Goal: Task Accomplishment & Management: Manage account settings

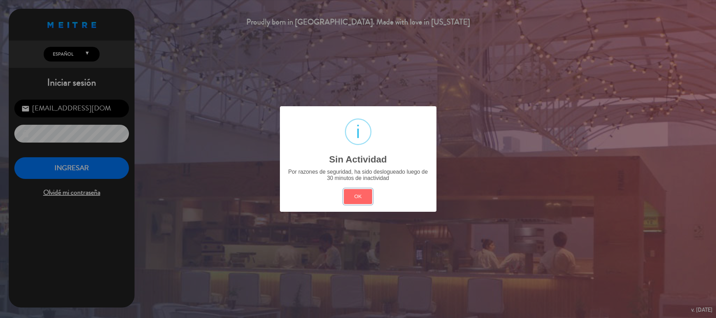
scroll to position [415, 0]
click at [362, 200] on button "OK" at bounding box center [358, 196] width 28 height 15
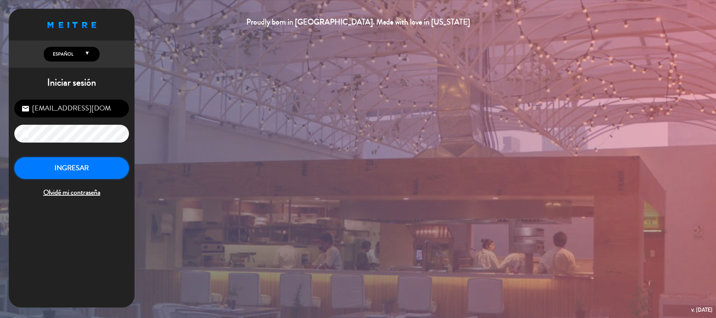
click at [81, 169] on button "INGRESAR" at bounding box center [71, 168] width 115 height 22
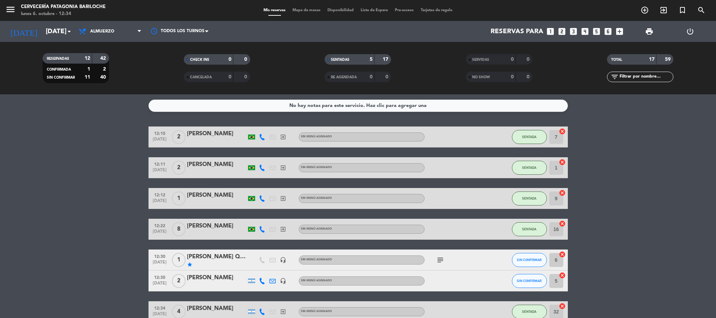
click at [305, 16] on div "menu Cervecería Patagonia Bariloche [DATE] 6. octubre - 12:34 Mis reservas Mapa…" at bounding box center [358, 10] width 716 height 21
click at [308, 13] on div "Mis reservas Mapa de mesas Disponibilidad Lista de Espera Pre-acceso Tarjetas d…" at bounding box center [358, 10] width 196 height 6
click at [298, 8] on span "Mapa de mesas" at bounding box center [306, 10] width 35 height 4
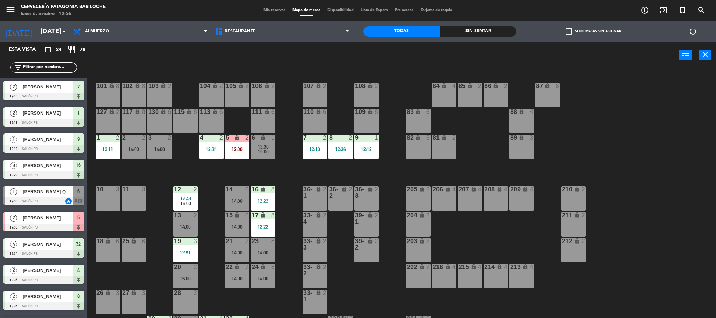
click at [9, 15] on span "menu" at bounding box center [13, 10] width 16 height 16
click at [9, 14] on icon "menu" at bounding box center [10, 9] width 10 height 10
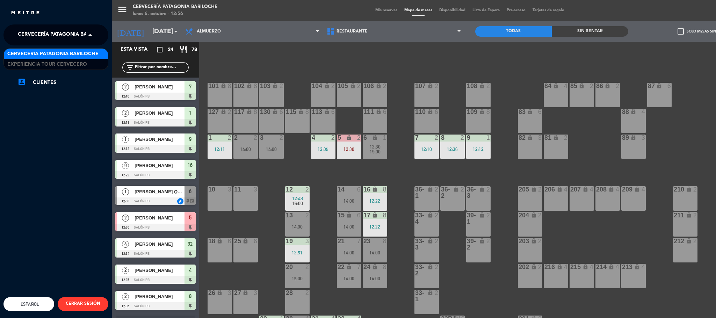
click at [52, 39] on span "Cervecería Patagonia Bariloche" at bounding box center [63, 35] width 91 height 15
click at [49, 64] on span "Experiencia Tour Cervecero" at bounding box center [47, 64] width 80 height 8
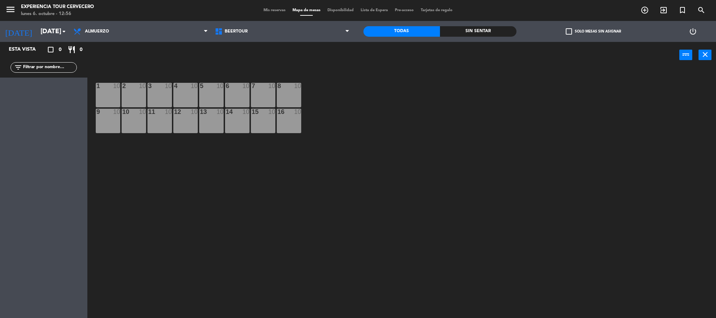
click at [267, 15] on div "menu Experiencia Tour Cervecero [DATE] 6. octubre - 12:56 Mis reservas Mapa de …" at bounding box center [358, 10] width 716 height 21
click at [121, 27] on span "Almuerzo" at bounding box center [140, 31] width 141 height 15
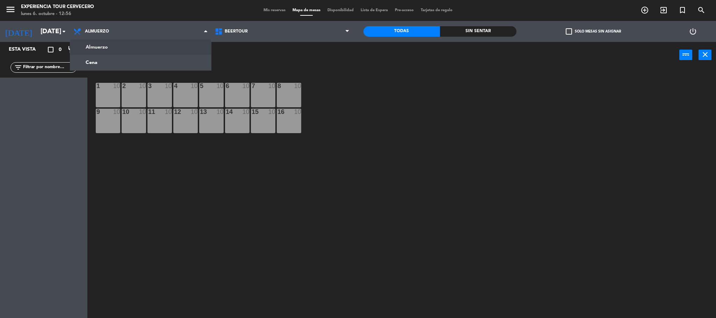
click at [275, 8] on span "Mis reservas" at bounding box center [274, 10] width 29 height 4
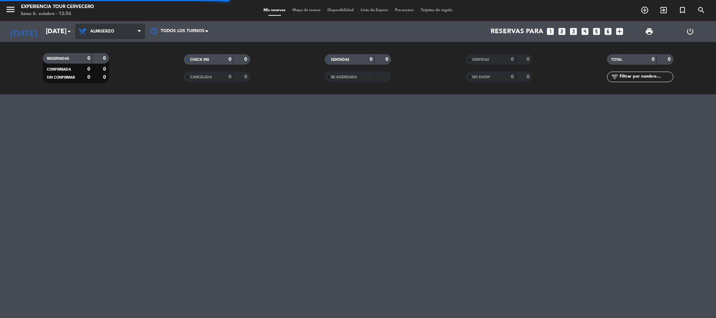
click at [107, 27] on span "Almuerzo" at bounding box center [110, 31] width 70 height 15
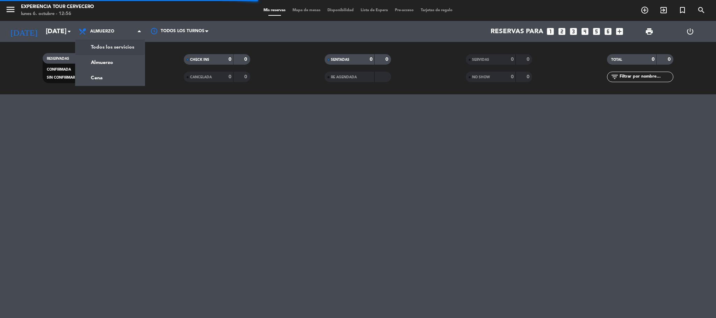
click at [115, 42] on div "menu Experiencia Tour Cervecero [DATE] 6. octubre - 12:56 Mis reservas Mapa de …" at bounding box center [358, 47] width 716 height 94
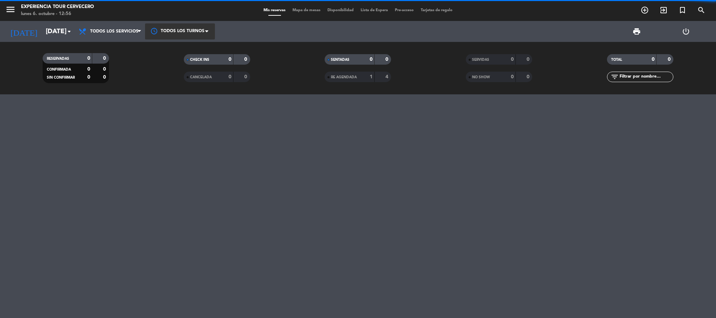
click at [145, 32] on div at bounding box center [180, 31] width 70 height 16
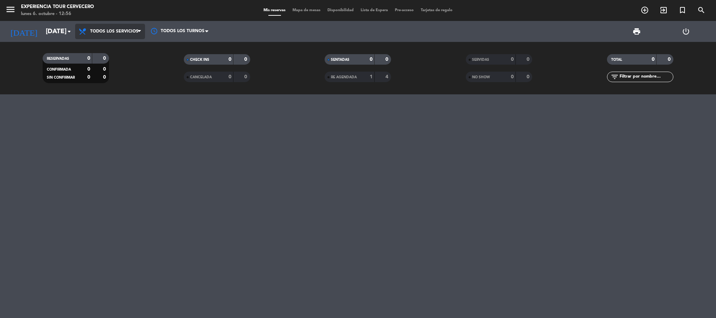
click at [127, 33] on span "Todos los servicios" at bounding box center [114, 31] width 48 height 5
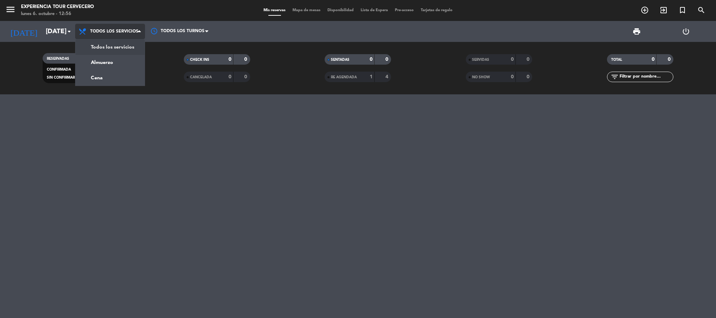
click at [131, 44] on div "menu Experiencia Tour Cervecero [DATE] 6. octubre - 12:56 Mis reservas Mapa de …" at bounding box center [358, 47] width 716 height 94
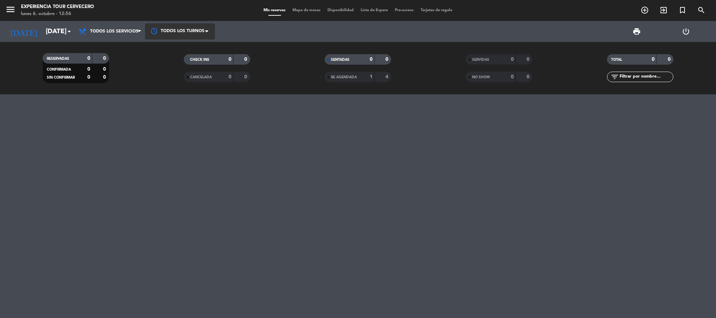
click at [193, 35] on div at bounding box center [180, 31] width 70 height 16
click at [188, 44] on span "Todos los turnos" at bounding box center [181, 48] width 38 height 8
click at [159, 50] on div "CHECK INS 0 0 CANCELADA 0 0" at bounding box center [216, 68] width 141 height 38
drag, startPoint x: 10, startPoint y: 8, endPoint x: 16, endPoint y: 15, distance: 8.6
click at [9, 8] on icon "menu" at bounding box center [10, 9] width 10 height 10
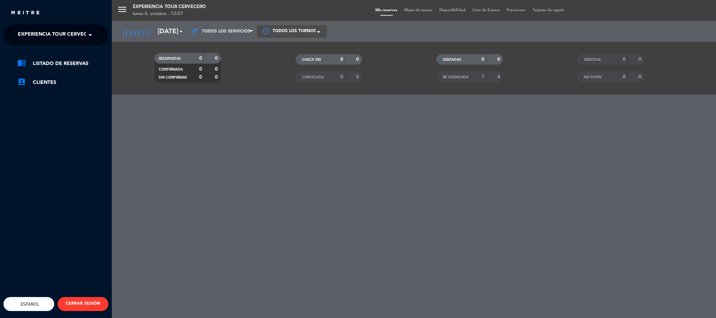
click at [59, 40] on span "Experiencia Tour Cervecero" at bounding box center [58, 35] width 80 height 15
click at [144, 27] on div "menu Experiencia Tour Cervecero [DATE] 6. octubre - 12:57 Mis reservas Mapa de …" at bounding box center [470, 159] width 716 height 318
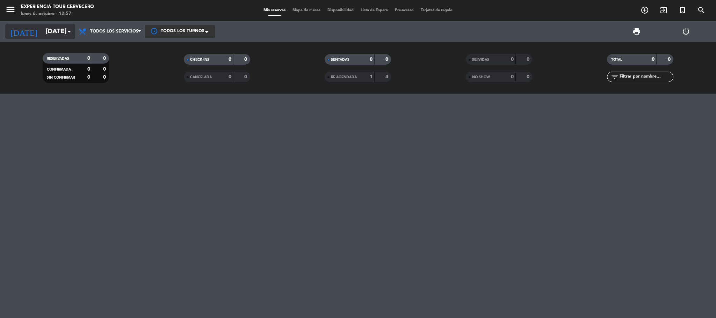
click at [65, 29] on icon "arrow_drop_down" at bounding box center [69, 31] width 8 height 8
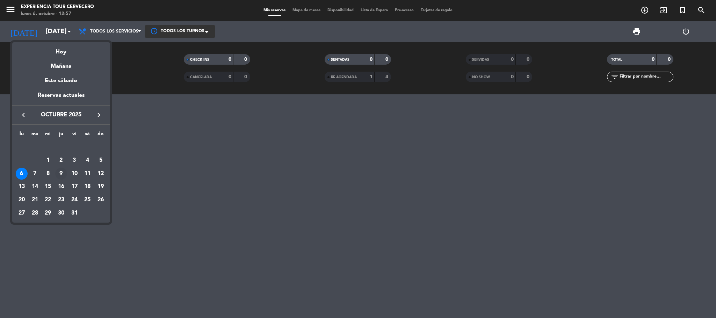
click at [64, 174] on div "9" at bounding box center [61, 174] width 12 height 12
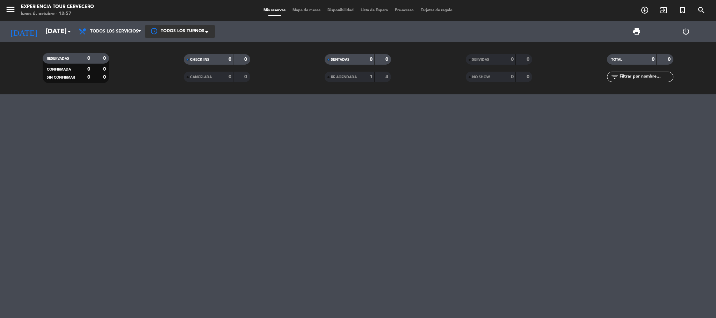
type input "[DEMOGRAPHIC_DATA][DATE]"
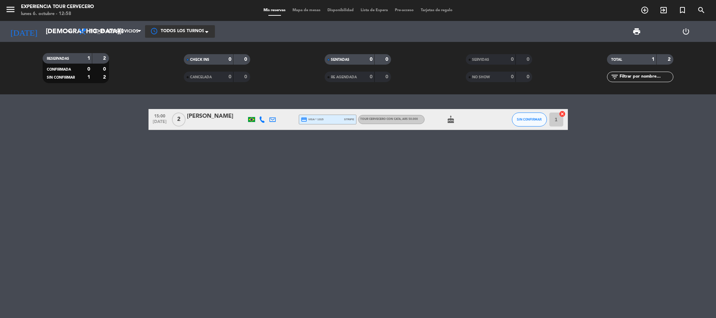
click at [302, 10] on span "Mapa de mesas" at bounding box center [306, 10] width 35 height 4
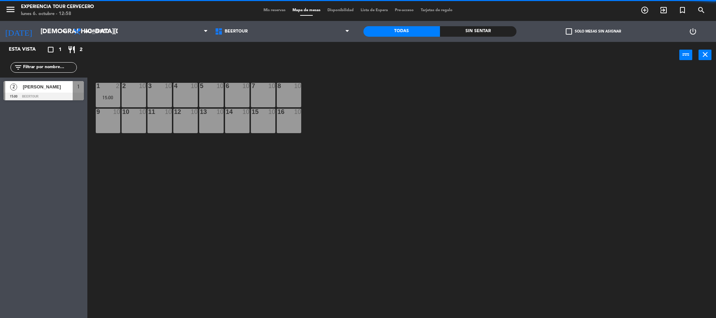
click at [275, 8] on span "Mis reservas" at bounding box center [274, 10] width 29 height 4
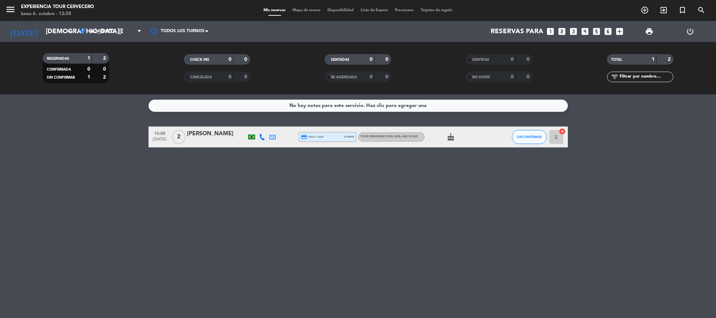
click at [300, 12] on span "Mapa de mesas" at bounding box center [306, 10] width 35 height 4
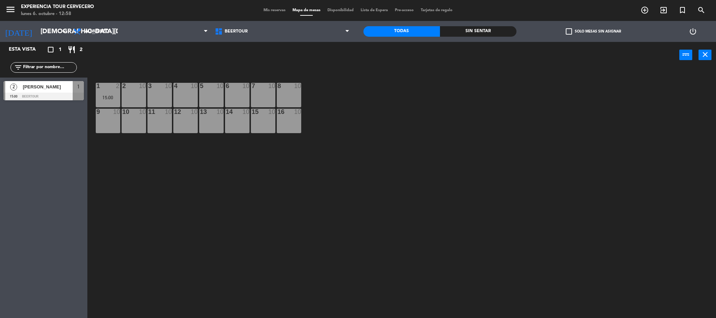
click at [8, 5] on icon "menu" at bounding box center [10, 9] width 10 height 10
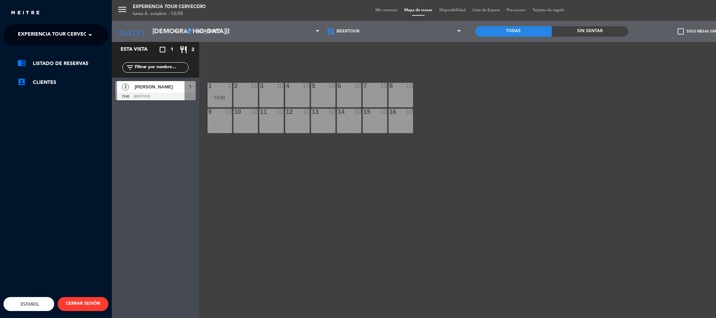
click at [50, 56] on div "chrome_reader_mode Listado de Reservas account_box Clientes" at bounding box center [55, 76] width 115 height 62
click at [51, 69] on ul "chrome_reader_mode Listado de Reservas account_box Clientes" at bounding box center [55, 72] width 105 height 27
click at [64, 36] on span "Experiencia Tour Cervecero" at bounding box center [58, 35] width 80 height 15
click at [63, 48] on div "Cervecería Patagonia Bariloche Experiencia Tour Cervecero" at bounding box center [55, 59] width 105 height 22
click at [63, 50] on span "Cervecería Patagonia Bariloche" at bounding box center [52, 54] width 91 height 8
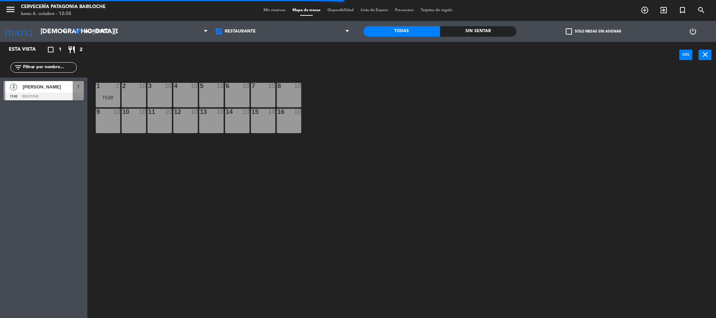
click at [276, 9] on span "Mis reservas" at bounding box center [274, 10] width 29 height 4
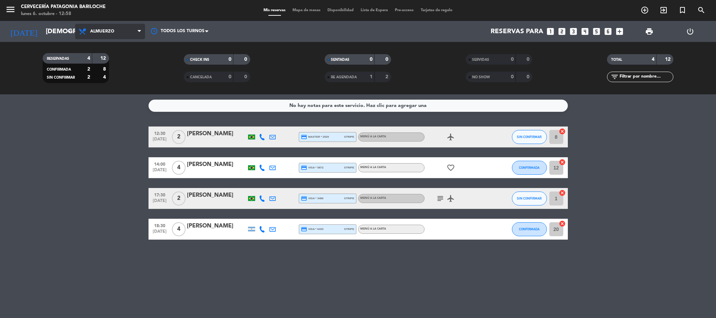
click at [110, 35] on span "Almuerzo" at bounding box center [110, 31] width 70 height 15
click at [112, 48] on div "menu Cervecería Patagonia Bariloche [DATE] 6. octubre - 12:58 Mis reservas Mapa…" at bounding box center [358, 47] width 716 height 94
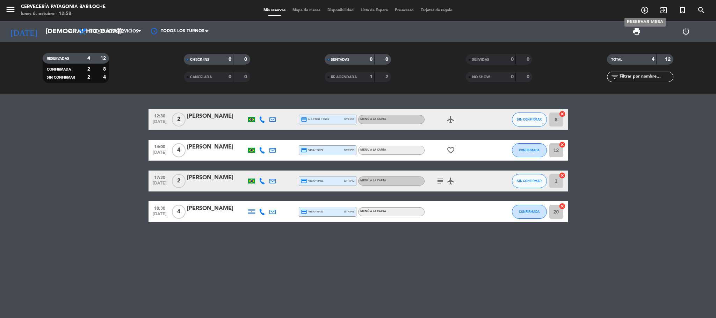
click at [645, 12] on icon "add_circle_outline" at bounding box center [644, 10] width 8 height 8
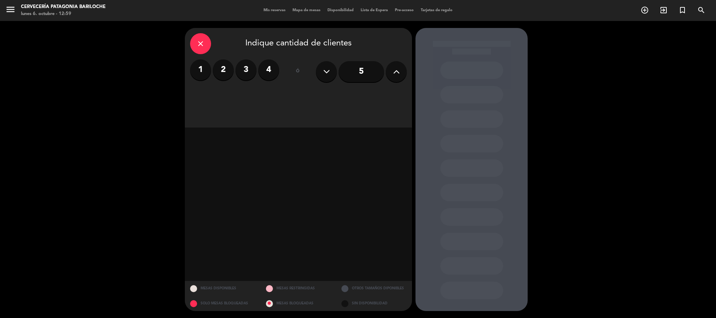
click at [195, 43] on div "close" at bounding box center [200, 43] width 21 height 21
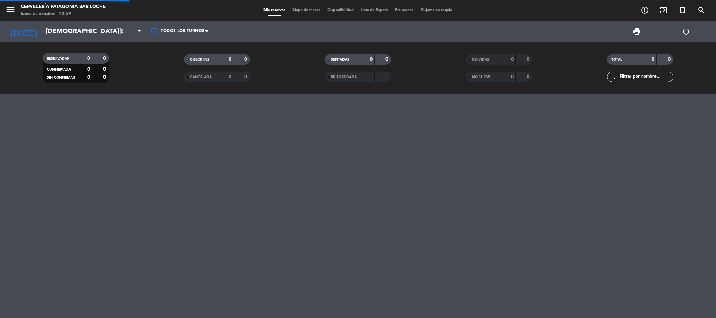
click at [172, 178] on div "menu Cervecería Patagonia Bariloche [DATE] 6. octubre - 12:59 Mis reservas Mapa…" at bounding box center [358, 159] width 716 height 318
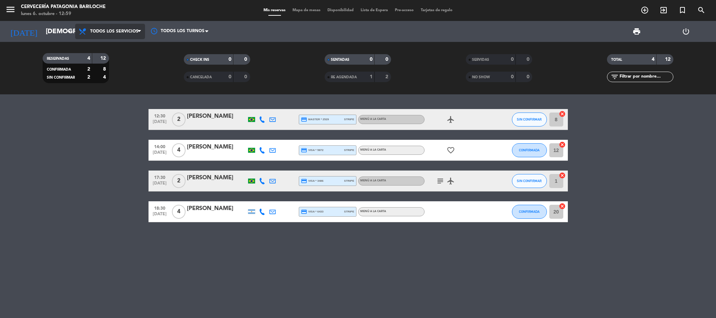
click at [122, 35] on span "Todos los servicios" at bounding box center [110, 31] width 70 height 15
click at [124, 44] on div "menu Cervecería Patagonia Bariloche [DATE] 6. octubre - 12:59 Mis reservas Mapa…" at bounding box center [358, 47] width 716 height 94
click at [307, 9] on span "Mapa de mesas" at bounding box center [306, 10] width 35 height 4
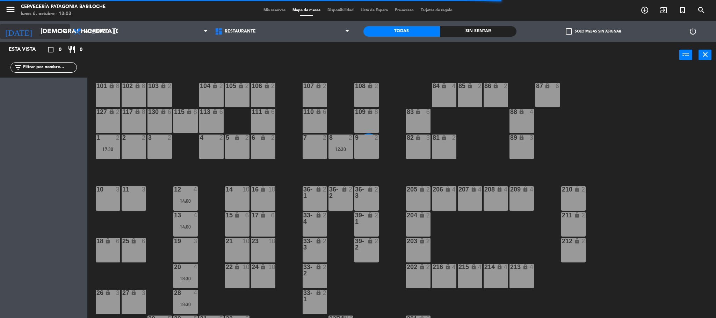
click at [39, 29] on input "[DEMOGRAPHIC_DATA][DATE]" at bounding box center [79, 31] width 84 height 15
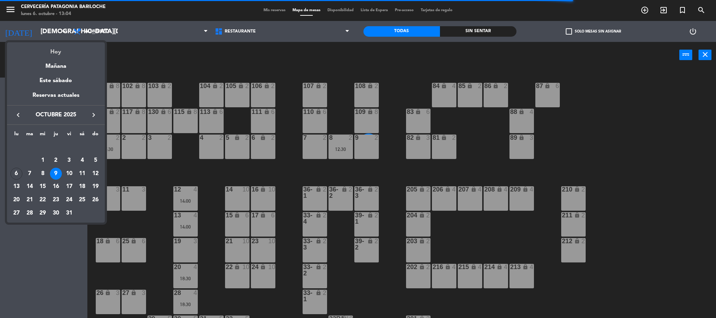
click at [59, 48] on div "Hoy" at bounding box center [56, 49] width 98 height 14
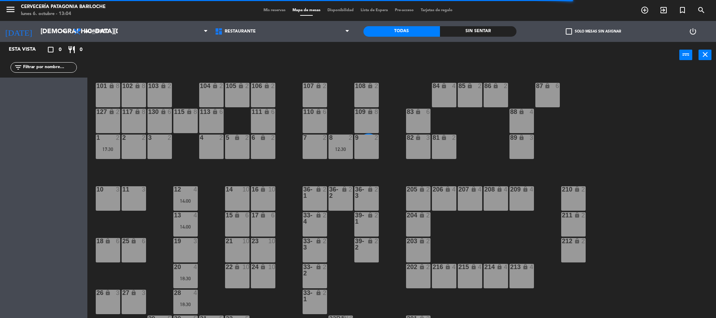
type input "[DATE]"
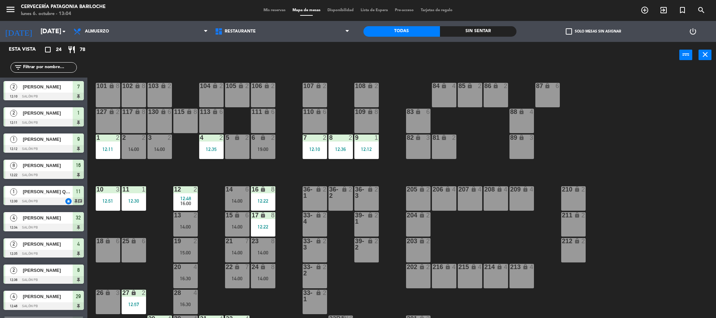
click at [187, 177] on div "101 lock 8 102 lock 8 104 lock 2 105 lock 2 106 lock 2 103 lock 2 107 lock 2 10…" at bounding box center [404, 195] width 621 height 250
click at [133, 299] on div "27 lock 2 12:57" at bounding box center [134, 302] width 24 height 24
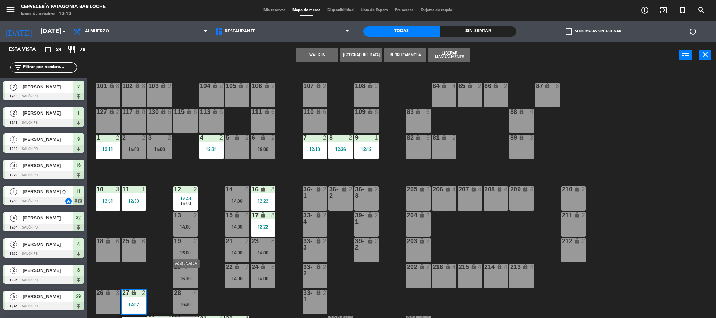
scroll to position [19, 0]
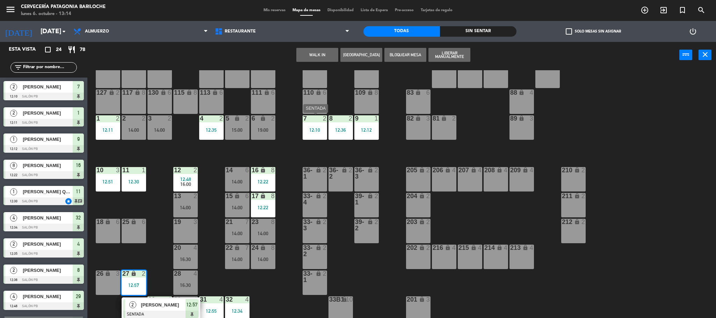
click at [306, 131] on div "12:10" at bounding box center [315, 130] width 24 height 5
click at [315, 124] on div "7 2 12:10" at bounding box center [315, 127] width 24 height 24
click at [313, 125] on div "7 2 12:10" at bounding box center [315, 127] width 24 height 24
click at [285, 63] on div "Cambiar WALK IN Crear Reserva Bloquear Mesa power_input close" at bounding box center [383, 55] width 592 height 27
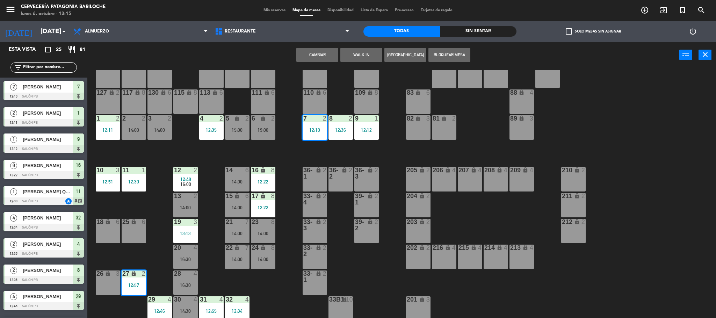
click at [286, 181] on div "101 lock 8 102 lock 8 104 lock 2 105 lock 2 106 lock 2 103 lock 2 107 lock 2 10…" at bounding box center [404, 195] width 621 height 250
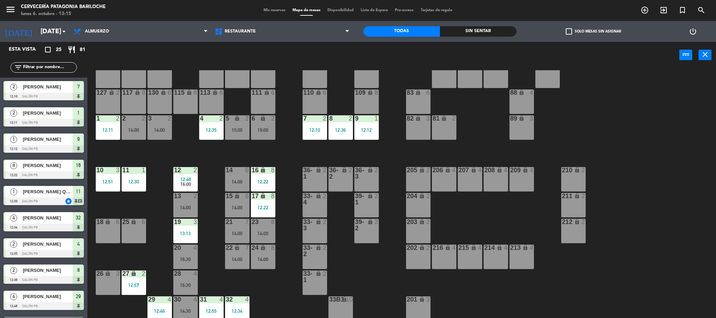
click at [133, 284] on div "12:57" at bounding box center [134, 285] width 24 height 5
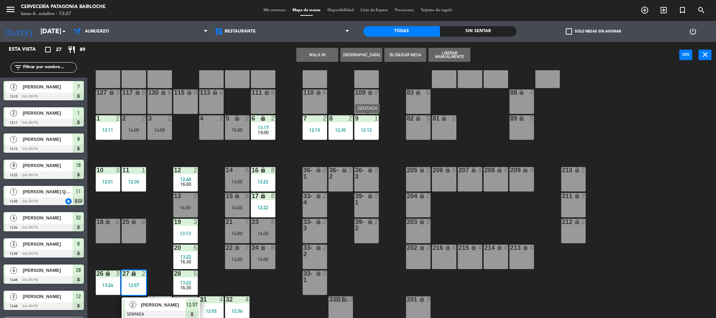
click at [366, 131] on div "12:12" at bounding box center [366, 130] width 24 height 5
click at [383, 153] on div "101 lock 8 102 lock 8 104 lock 2 105 lock 2 106 lock 2 103 lock 2 107 lock 2 10…" at bounding box center [404, 195] width 621 height 250
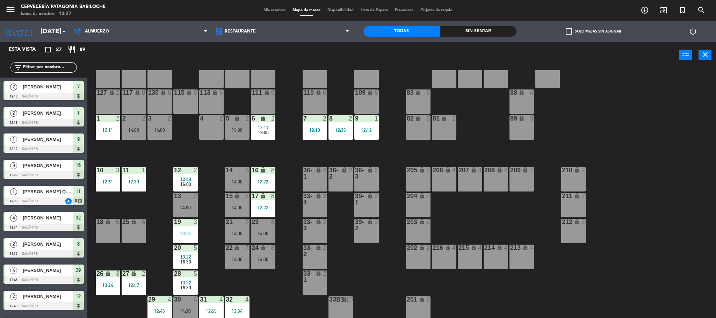
click at [374, 131] on div "12:12" at bounding box center [366, 130] width 24 height 5
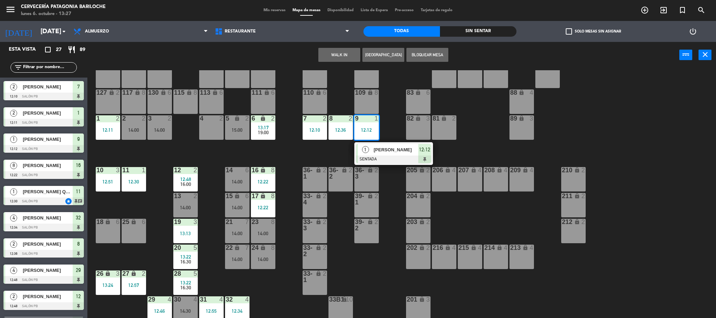
click at [386, 155] on div at bounding box center [393, 159] width 75 height 8
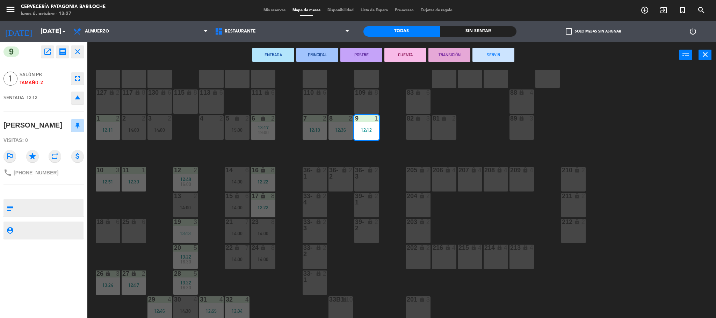
click at [492, 54] on button "SERVIR" at bounding box center [493, 55] width 42 height 14
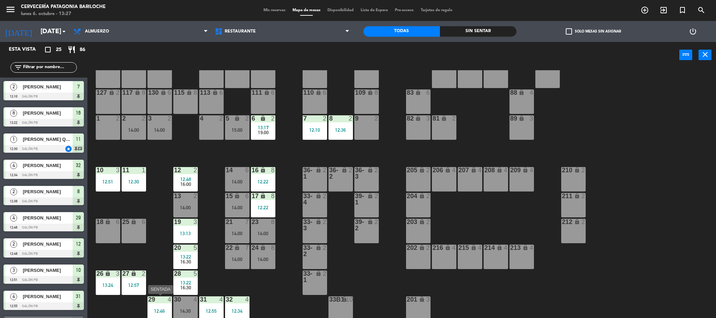
click at [161, 303] on div "29 4" at bounding box center [159, 299] width 24 height 7
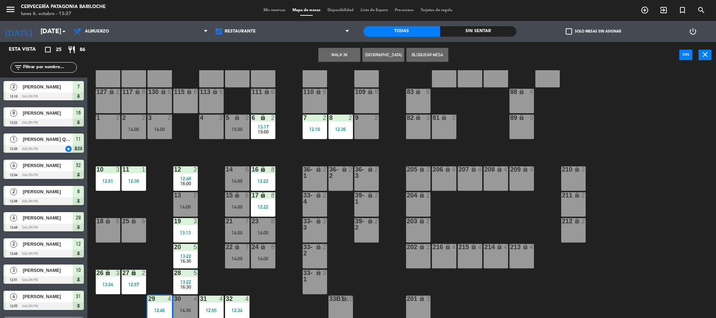
scroll to position [44, 0]
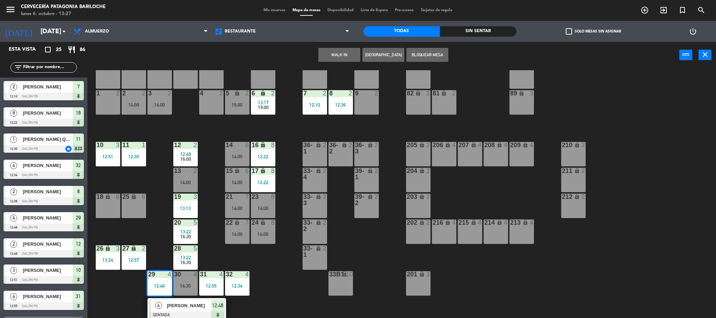
click at [170, 309] on span "[PERSON_NAME]" at bounding box center [189, 305] width 45 height 7
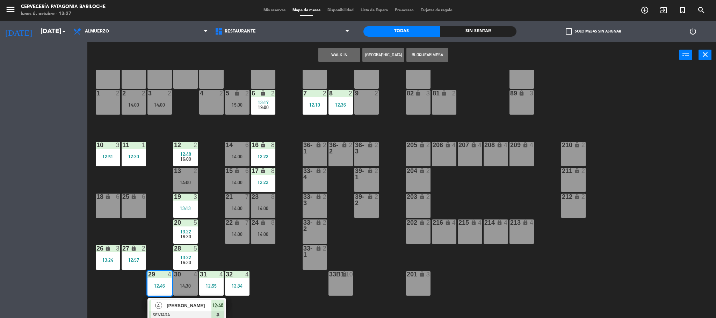
click at [185, 265] on span "16:30" at bounding box center [185, 263] width 11 height 6
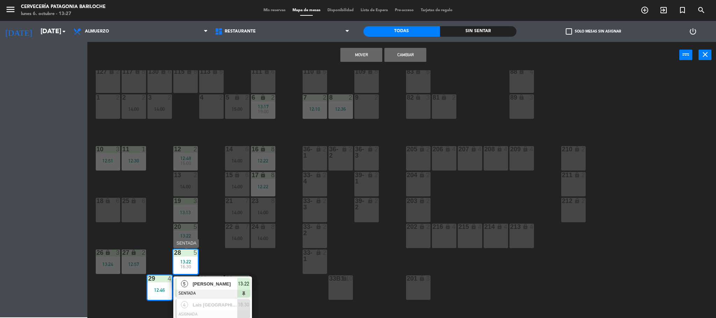
scroll to position [40, 0]
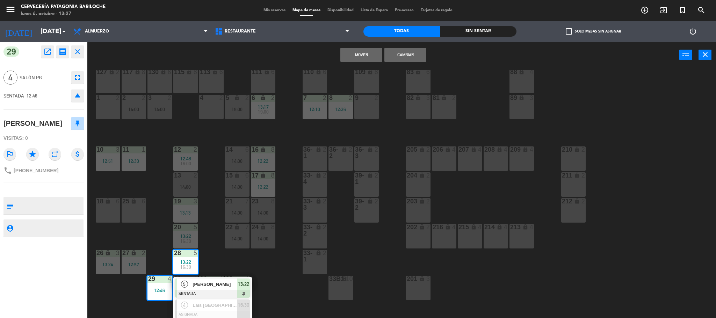
click at [201, 282] on span "[PERSON_NAME]" at bounding box center [214, 284] width 45 height 7
click at [209, 268] on div "101 lock 8 102 lock 8 104 lock 2 105 lock 2 106 lock 2 103 lock 2 107 lock 2 10…" at bounding box center [404, 195] width 621 height 250
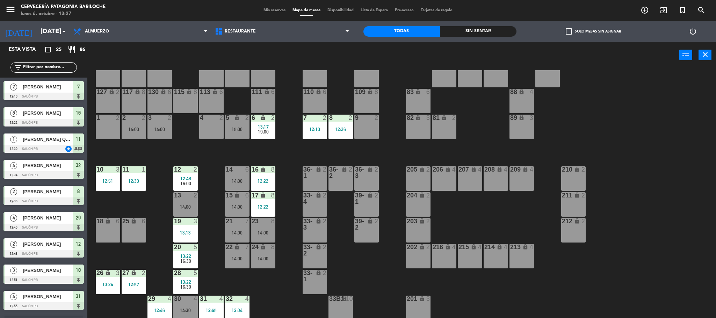
scroll to position [19, 0]
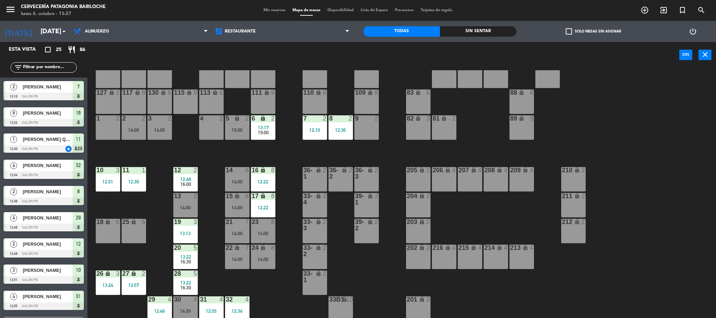
click at [165, 305] on div "29 4 12:46" at bounding box center [159, 308] width 24 height 24
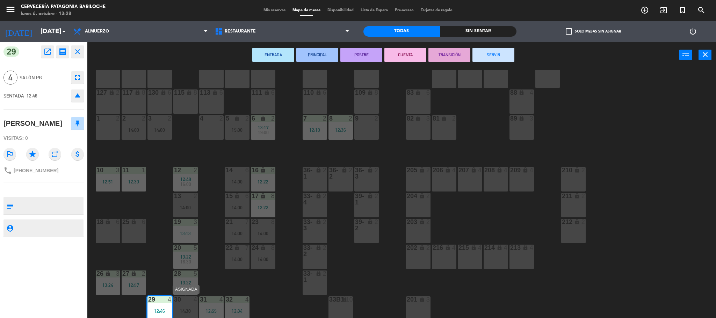
click at [180, 303] on div "30 4 14:30" at bounding box center [185, 308] width 24 height 24
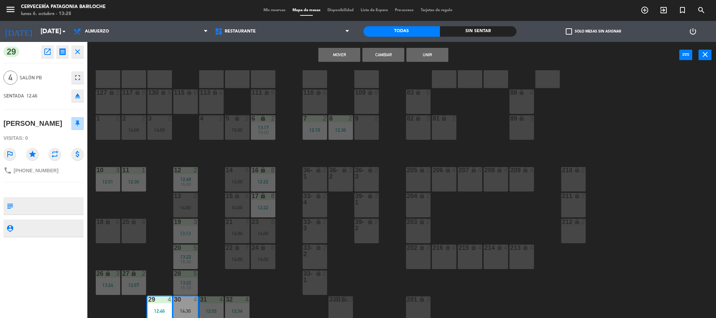
click at [391, 57] on button "Cambiar" at bounding box center [383, 55] width 42 height 14
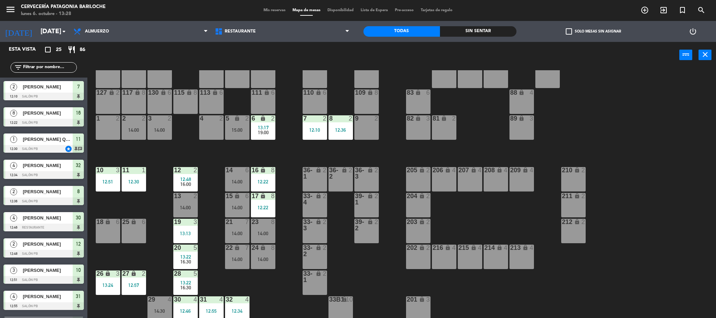
click at [223, 284] on div "101 lock 8 102 lock 8 104 lock 2 105 lock 2 106 lock 2 103 lock 2 107 lock 2 10…" at bounding box center [404, 195] width 621 height 250
click at [321, 127] on div "7 2 12:10" at bounding box center [315, 127] width 24 height 24
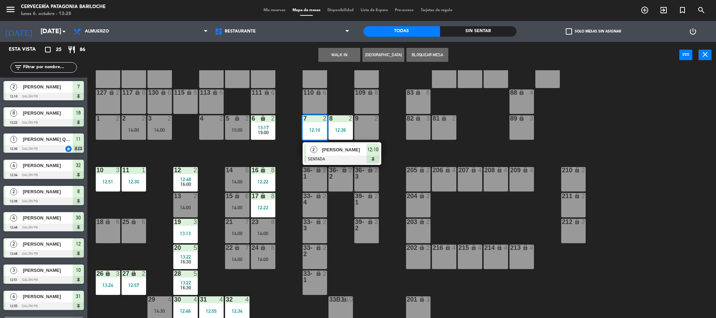
click at [323, 152] on span "[PERSON_NAME]" at bounding box center [344, 149] width 45 height 7
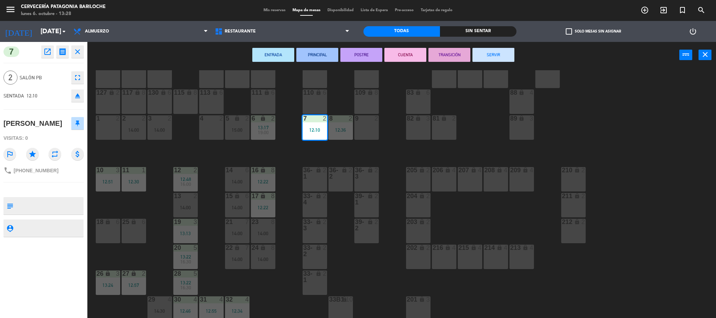
click at [493, 53] on button "SERVIR" at bounding box center [493, 55] width 42 height 14
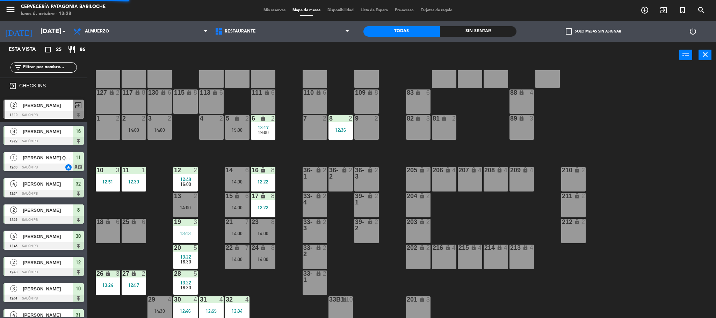
click at [284, 158] on div "101 lock 8 102 lock 8 104 lock 2 105 lock 2 106 lock 2 103 lock 2 107 lock 2 10…" at bounding box center [404, 195] width 621 height 250
click at [275, 134] on div "19:00" at bounding box center [263, 132] width 24 height 5
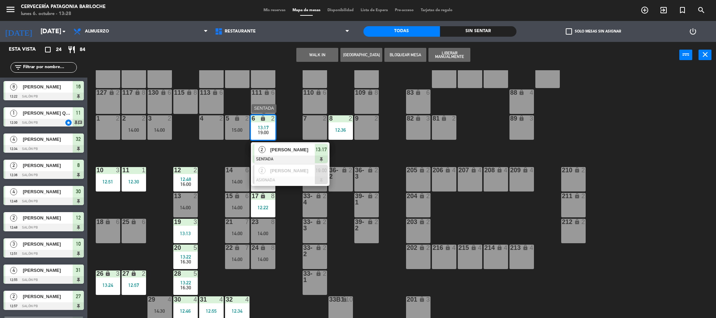
click at [285, 152] on span "[PERSON_NAME]" at bounding box center [292, 149] width 45 height 7
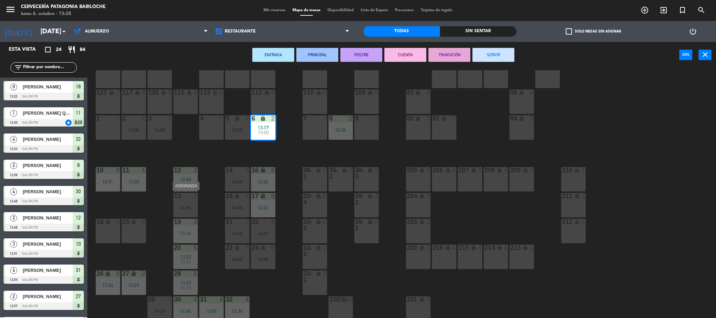
click at [194, 206] on div "14:00" at bounding box center [185, 207] width 24 height 5
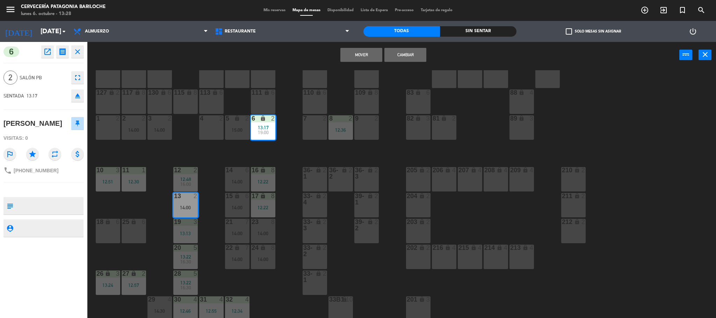
click at [394, 53] on button "Cambiar" at bounding box center [405, 55] width 42 height 14
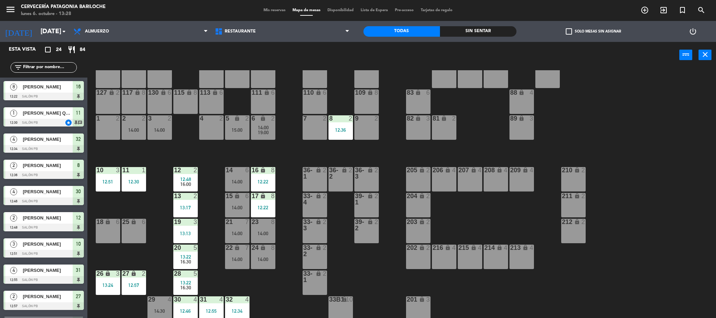
scroll to position [2, 0]
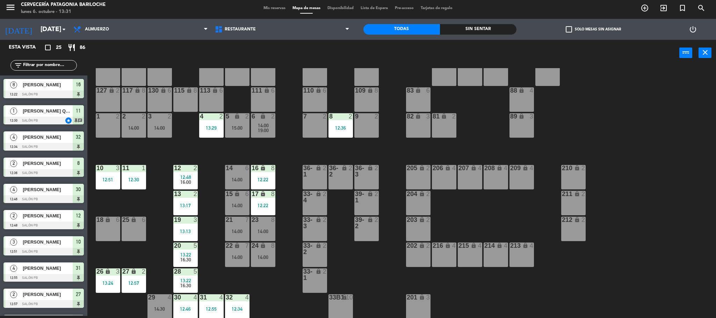
click at [383, 148] on div "101 lock 8 102 lock 8 104 lock 2 105 lock 2 106 lock 2 103 lock 2 107 lock 2 10…" at bounding box center [404, 193] width 621 height 250
click at [162, 235] on div "101 lock 8 102 lock 8 104 lock 2 105 lock 2 106 lock 2 103 lock 2 107 lock 2 10…" at bounding box center [404, 193] width 621 height 250
click at [138, 172] on div "11 1 12:30" at bounding box center [134, 177] width 24 height 24
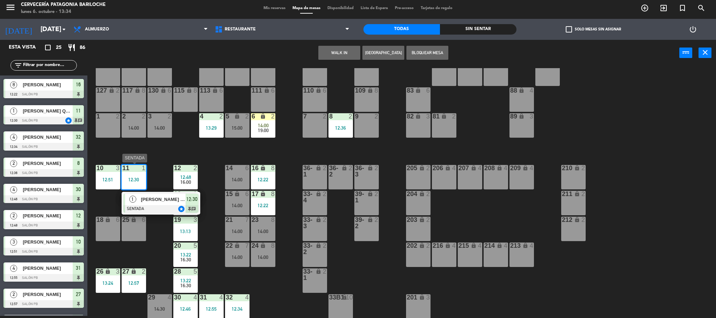
click at [156, 206] on div at bounding box center [160, 209] width 75 height 8
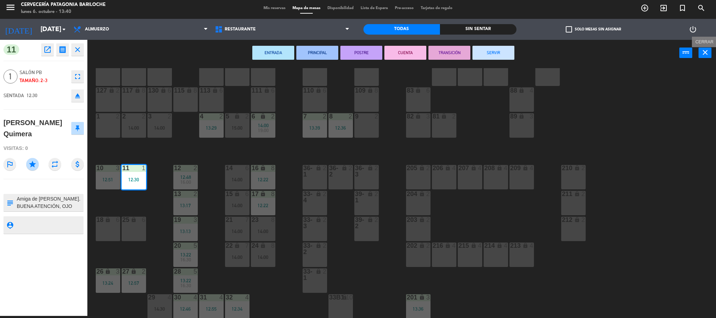
click at [702, 54] on icon "close" at bounding box center [705, 52] width 8 height 8
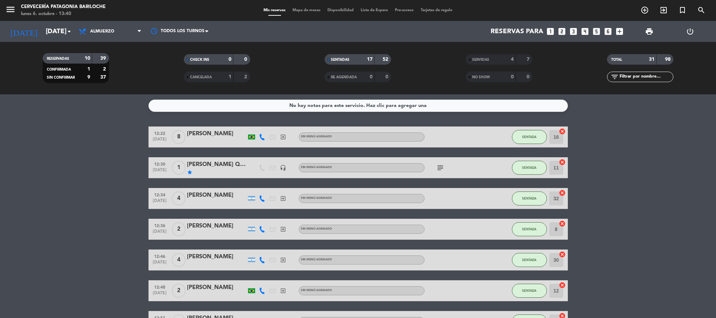
click at [307, 6] on div "menu Cervecería Patagonia Bariloche [DATE] 6. octubre - 13:40 Mis reservas Mapa…" at bounding box center [358, 10] width 716 height 21
click at [307, 9] on span "Mapa de mesas" at bounding box center [306, 10] width 35 height 4
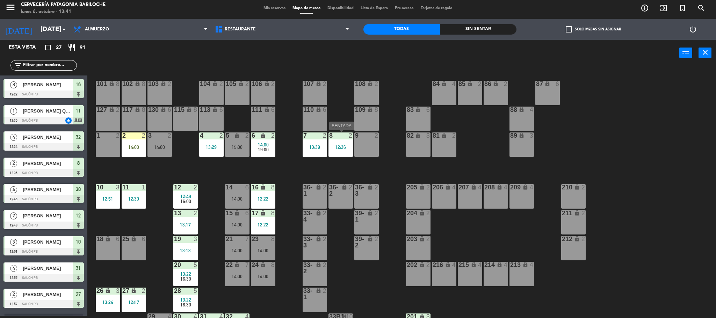
click at [345, 152] on div "8 2 12:36" at bounding box center [340, 144] width 24 height 24
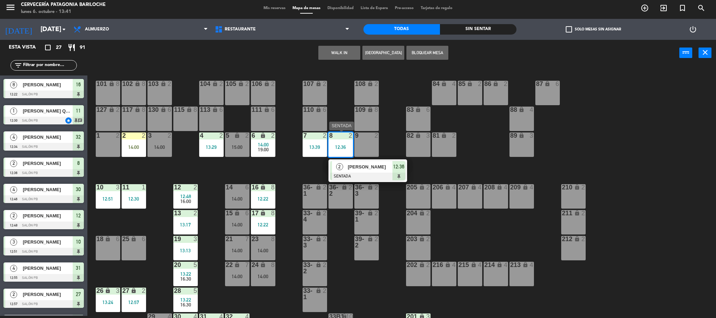
click at [352, 167] on span "[PERSON_NAME]" at bounding box center [370, 166] width 45 height 7
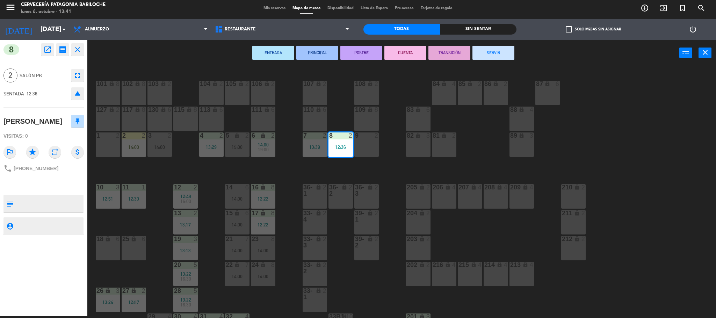
click at [496, 54] on button "SERVIR" at bounding box center [493, 53] width 42 height 14
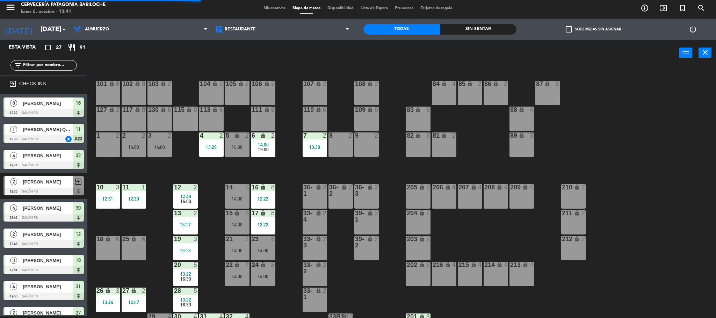
click at [312, 149] on div "13:39" at bounding box center [315, 147] width 24 height 5
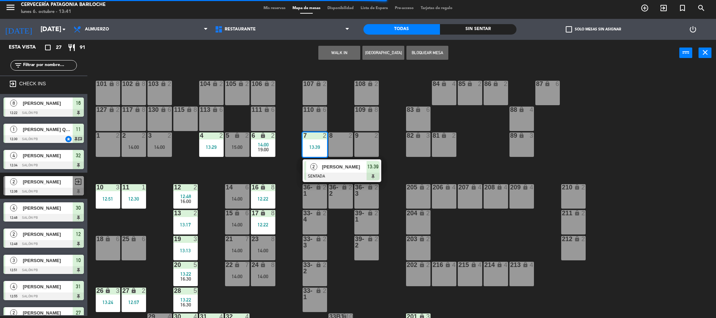
click at [419, 172] on div "101 lock 8 102 lock 8 104 lock 2 105 lock 2 106 lock 2 103 lock 2 107 lock 2 10…" at bounding box center [404, 193] width 621 height 250
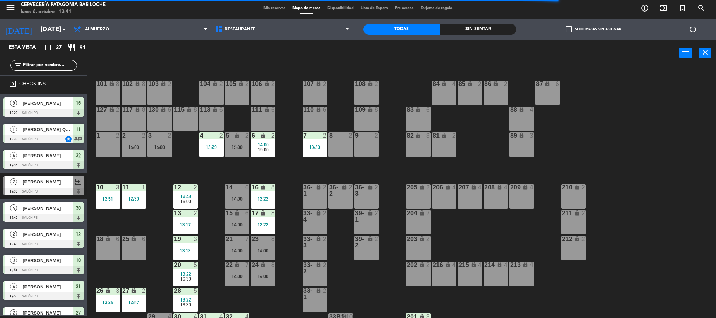
scroll to position [19, 0]
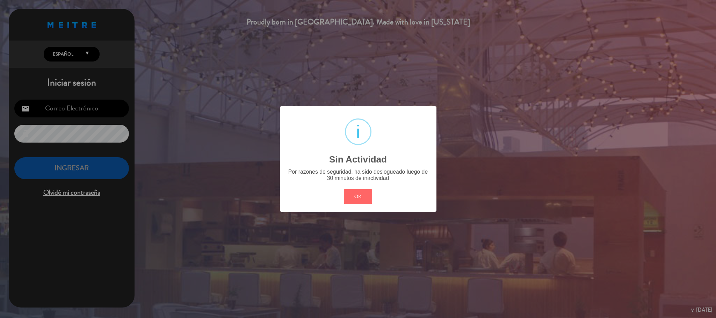
type input "[EMAIL_ADDRESS][DOMAIN_NAME]"
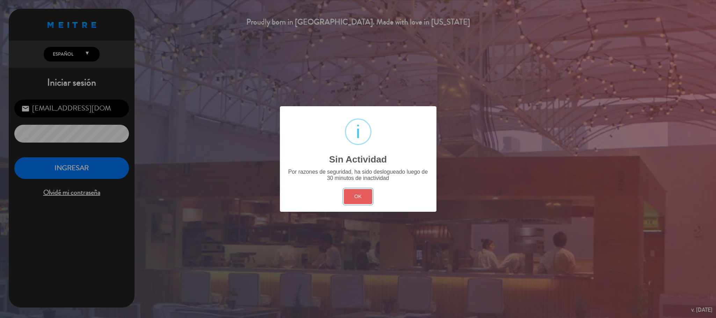
click at [360, 194] on button "OK" at bounding box center [358, 196] width 28 height 15
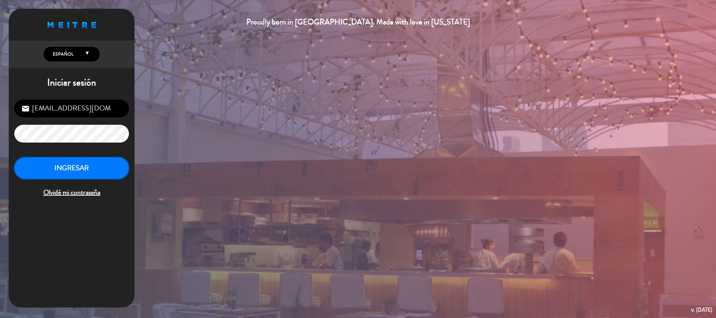
click at [92, 170] on button "INGRESAR" at bounding box center [71, 168] width 115 height 22
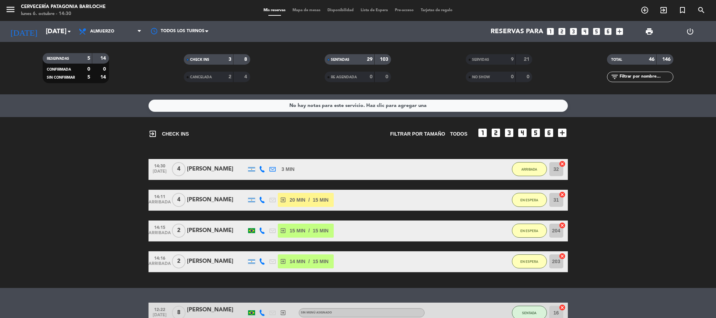
click at [302, 11] on span "Mapa de mesas" at bounding box center [306, 10] width 35 height 4
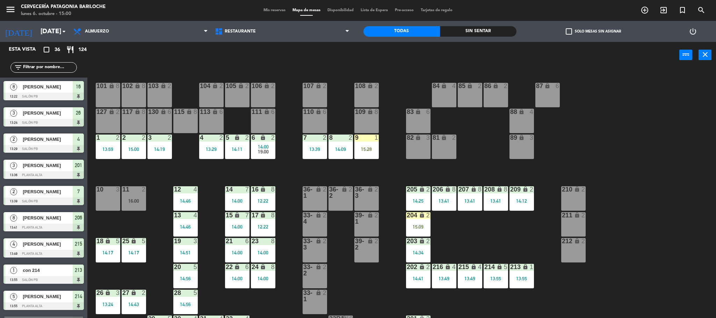
click at [319, 172] on div "101 lock 8 102 lock 8 104 lock 2 105 lock 2 106 lock 2 103 lock 2 107 lock 2 10…" at bounding box center [404, 195] width 621 height 250
click at [378, 172] on div "101 lock 8 102 lock 8 104 lock 2 105 lock 2 106 lock 2 103 lock 2 107 lock 2 10…" at bounding box center [404, 195] width 621 height 250
click at [307, 149] on div "13:39" at bounding box center [315, 149] width 24 height 5
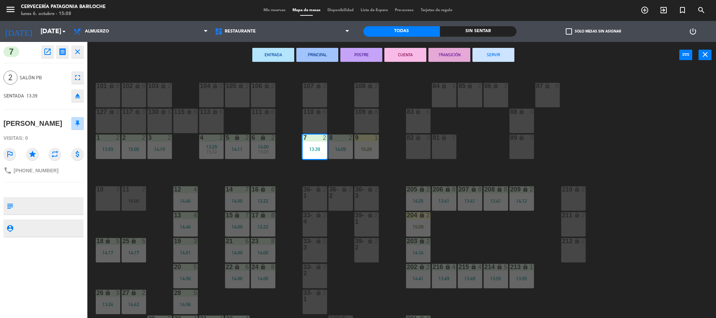
click at [486, 56] on button "SERVIR" at bounding box center [493, 55] width 42 height 14
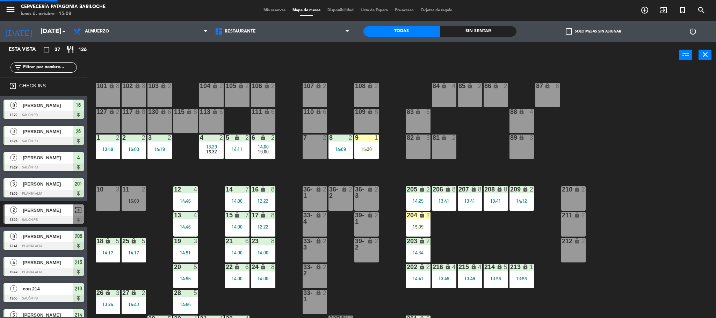
click at [279, 167] on div "101 lock 8 102 lock 8 104 lock 2 105 lock 2 106 lock 2 103 lock 2 107 lock 2 10…" at bounding box center [404, 195] width 621 height 250
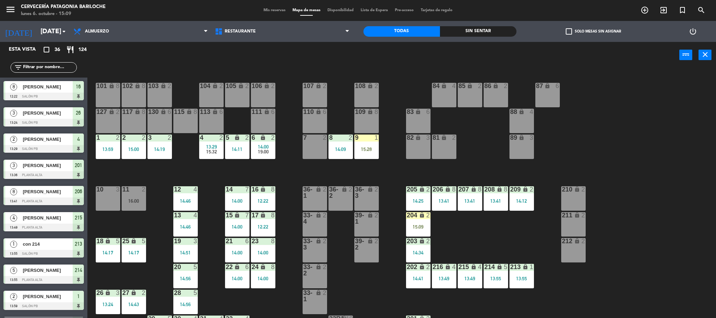
click at [284, 167] on div "101 lock 8 102 lock 8 104 lock 2 105 lock 2 106 lock 2 103 lock 2 107 lock 2 10…" at bounding box center [404, 195] width 621 height 250
click at [289, 63] on div "power_input close" at bounding box center [383, 55] width 592 height 27
click at [397, 168] on div "101 lock 8 102 lock 8 104 lock 2 105 lock 2 106 lock 2 103 lock 2 107 lock 2 10…" at bounding box center [404, 195] width 621 height 250
click at [266, 152] on span "19:00" at bounding box center [263, 152] width 11 height 6
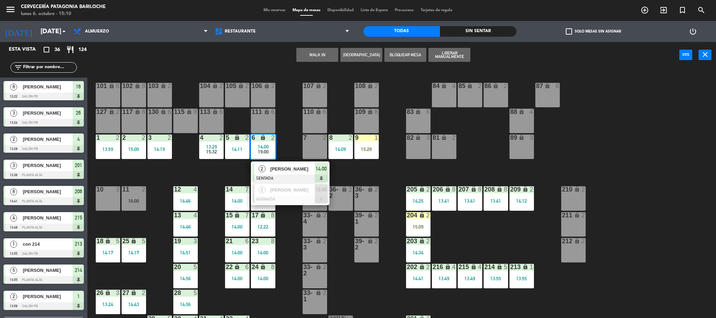
click at [282, 177] on div at bounding box center [290, 179] width 75 height 8
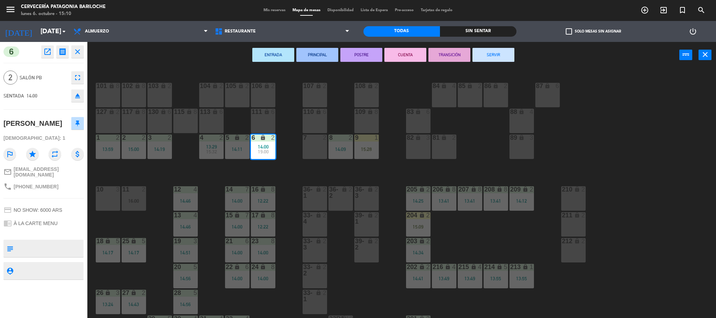
click at [483, 56] on button "SERVIR" at bounding box center [493, 55] width 42 height 14
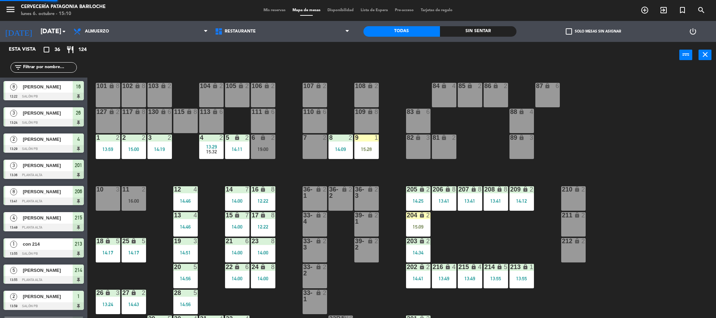
scroll to position [2, 0]
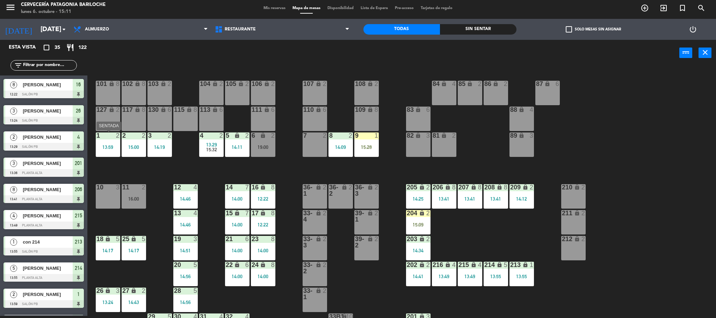
click at [115, 141] on div "1 2 13:59" at bounding box center [108, 144] width 24 height 24
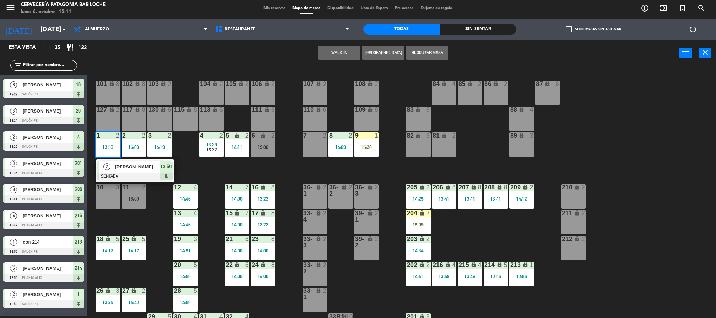
click at [121, 168] on span "[PERSON_NAME]" at bounding box center [137, 166] width 45 height 7
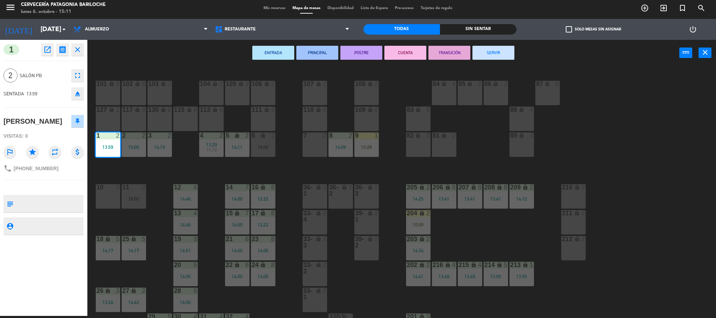
click at [403, 52] on button "CUENTA" at bounding box center [405, 53] width 42 height 14
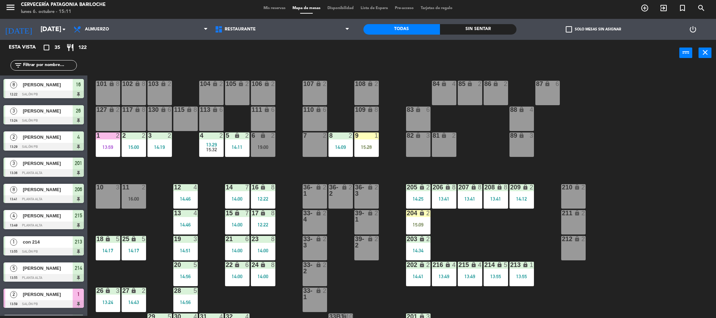
click at [132, 168] on div "101 lock 8 102 lock 8 104 lock 2 105 lock 2 106 lock 2 103 lock 2 107 lock 2 10…" at bounding box center [404, 193] width 621 height 250
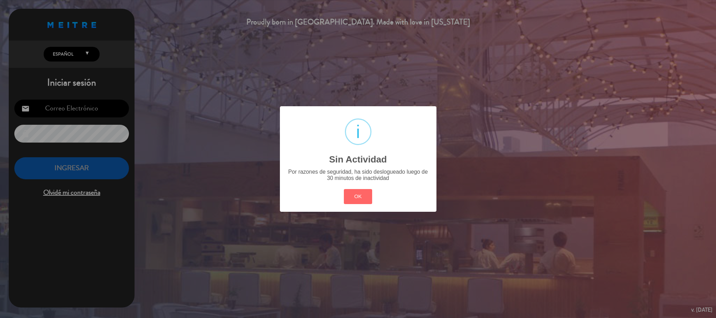
type input "[EMAIL_ADDRESS][DOMAIN_NAME]"
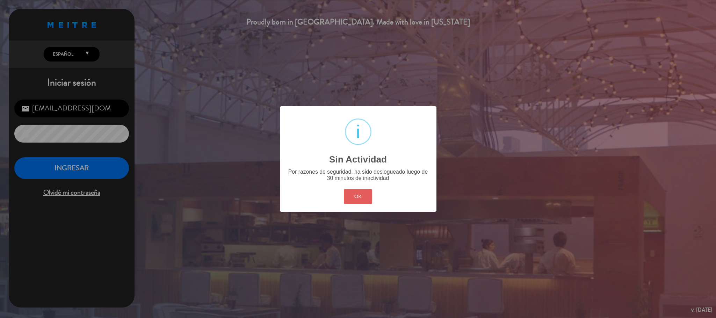
click at [363, 196] on button "OK" at bounding box center [358, 196] width 28 height 15
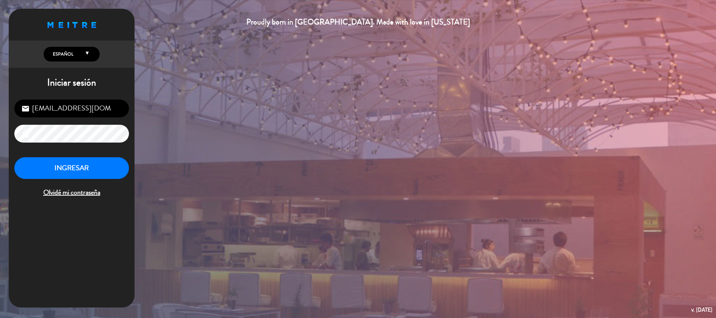
click at [78, 153] on div "[EMAIL_ADDRESS][DOMAIN_NAME] email lock INGRESAR Olvidé mi contraseña" at bounding box center [72, 149] width 126 height 110
click at [94, 167] on button "INGRESAR" at bounding box center [71, 168] width 115 height 22
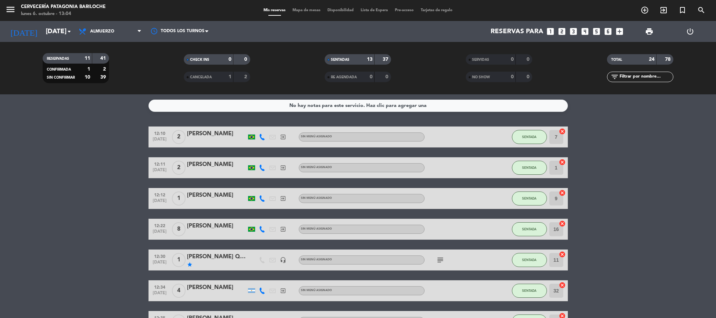
click at [50, 32] on input "[DATE]" at bounding box center [84, 31] width 84 height 15
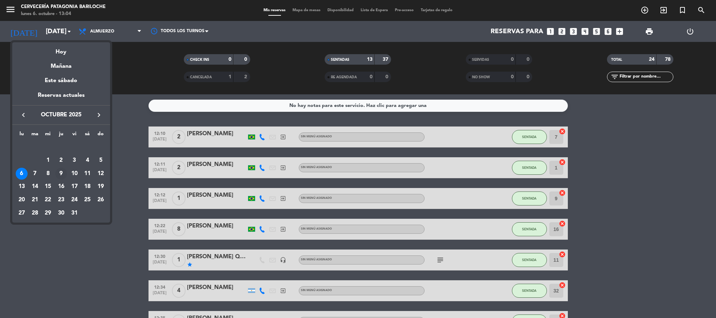
click at [60, 173] on div "9" at bounding box center [61, 174] width 12 height 12
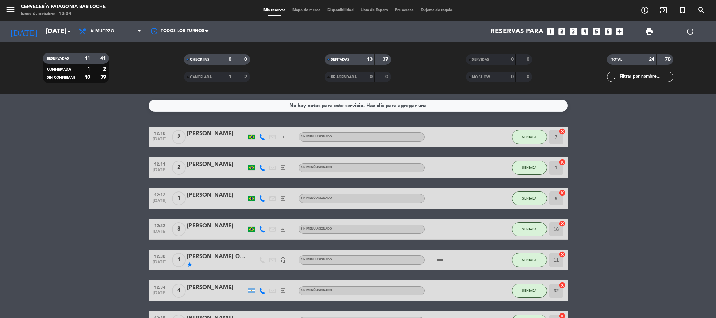
type input "[DEMOGRAPHIC_DATA][DATE]"
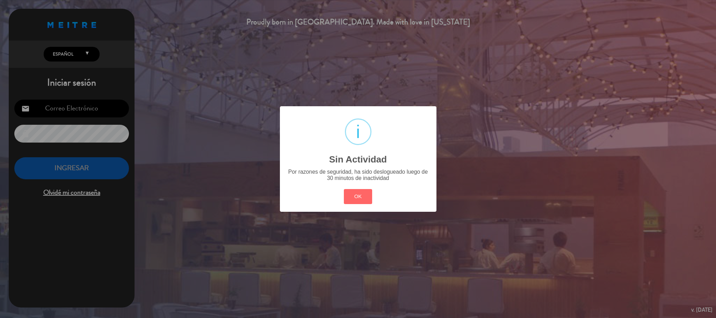
type input "[EMAIL_ADDRESS][DOMAIN_NAME]"
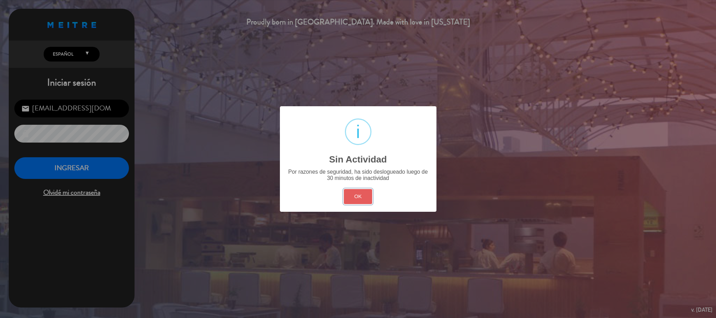
click at [360, 192] on button "OK" at bounding box center [358, 196] width 28 height 15
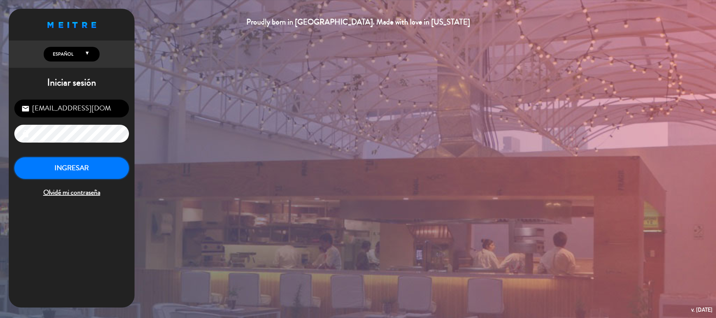
click at [42, 167] on button "INGRESAR" at bounding box center [71, 168] width 115 height 22
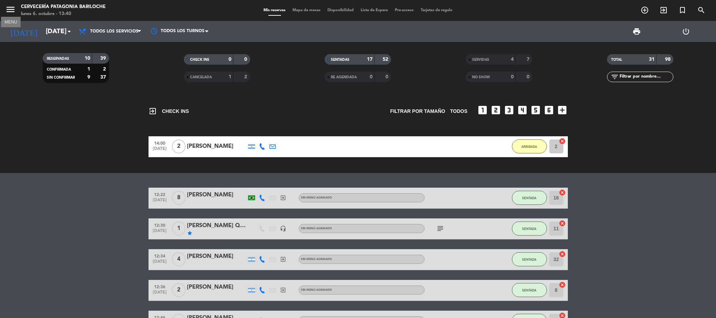
click at [8, 10] on icon "menu" at bounding box center [10, 9] width 10 height 10
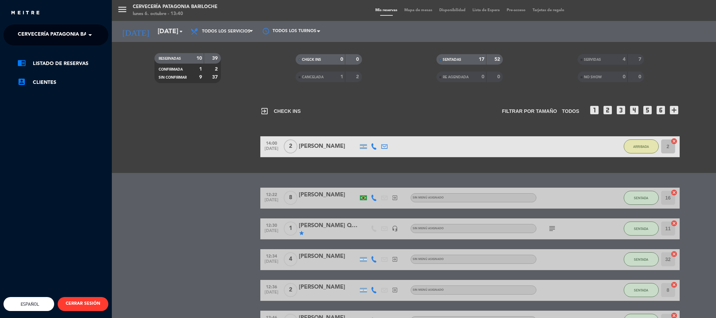
click at [37, 36] on span "Cervecería Patagonia Bariloche" at bounding box center [63, 35] width 91 height 15
click at [43, 65] on span "Experiencia Tour Cervecero" at bounding box center [47, 64] width 80 height 8
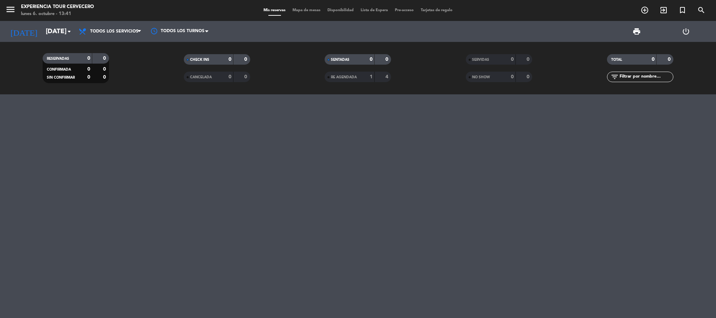
click at [301, 12] on span "Mapa de mesas" at bounding box center [306, 10] width 35 height 4
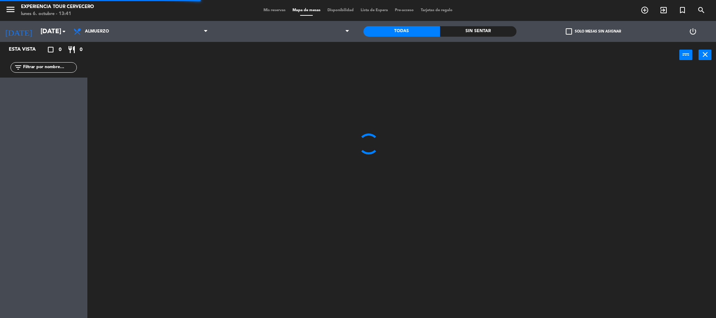
click at [7, 9] on icon "menu" at bounding box center [10, 9] width 10 height 10
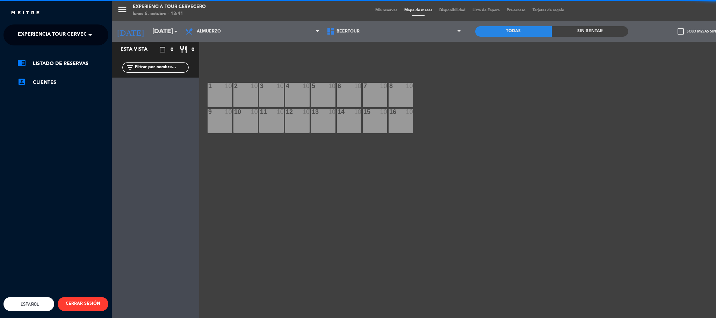
click at [32, 35] on span "Experiencia Tour Cervecero" at bounding box center [58, 35] width 80 height 15
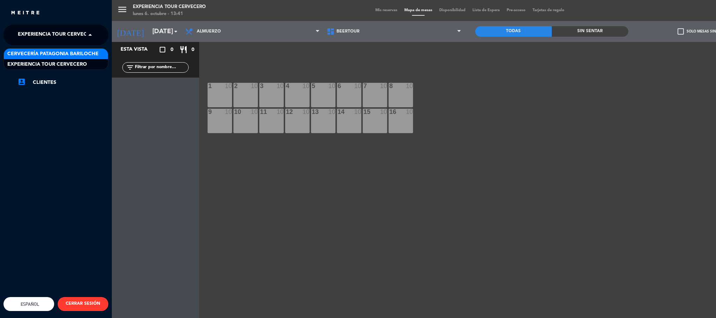
click at [45, 52] on span "Cervecería Patagonia Bariloche" at bounding box center [52, 54] width 91 height 8
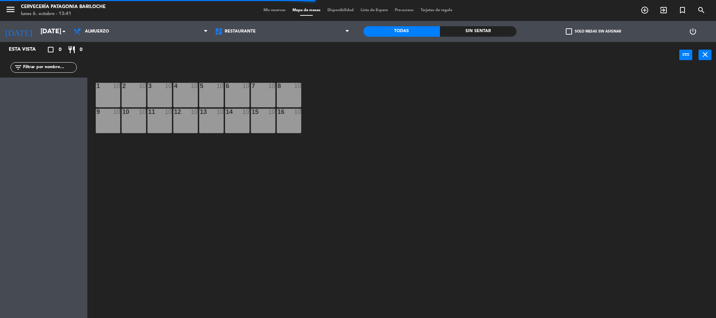
click at [271, 14] on div "menu Cervecería Patagonia Bariloche lunes 6. octubre - 13:41 Mis reservas Mapa …" at bounding box center [358, 10] width 716 height 21
type textarea "reservas"
click at [270, 13] on div "Mis reservas Mapa de mesas Disponibilidad Lista de Espera Pre-acceso Tarjetas d…" at bounding box center [358, 10] width 196 height 6
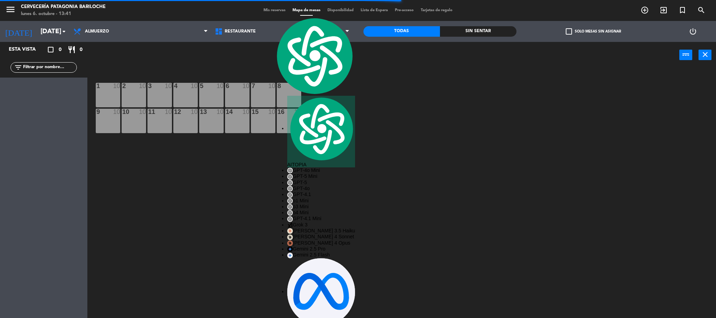
click at [262, 9] on span "Mis reservas" at bounding box center [274, 10] width 29 height 4
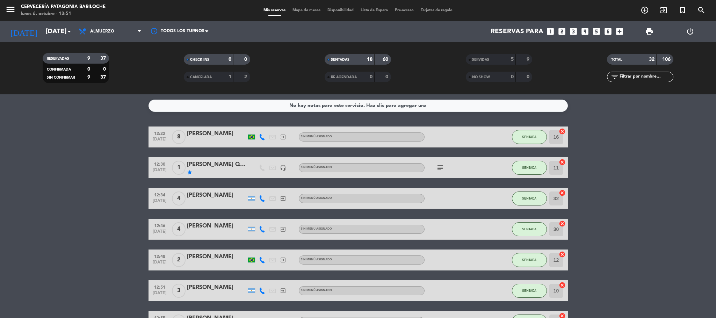
click at [122, 119] on div "No hay notas para este servicio. Haz clic para agregar una 12:22 oct. 6 8 Suare…" at bounding box center [358, 206] width 716 height 224
